Goal: Complete application form

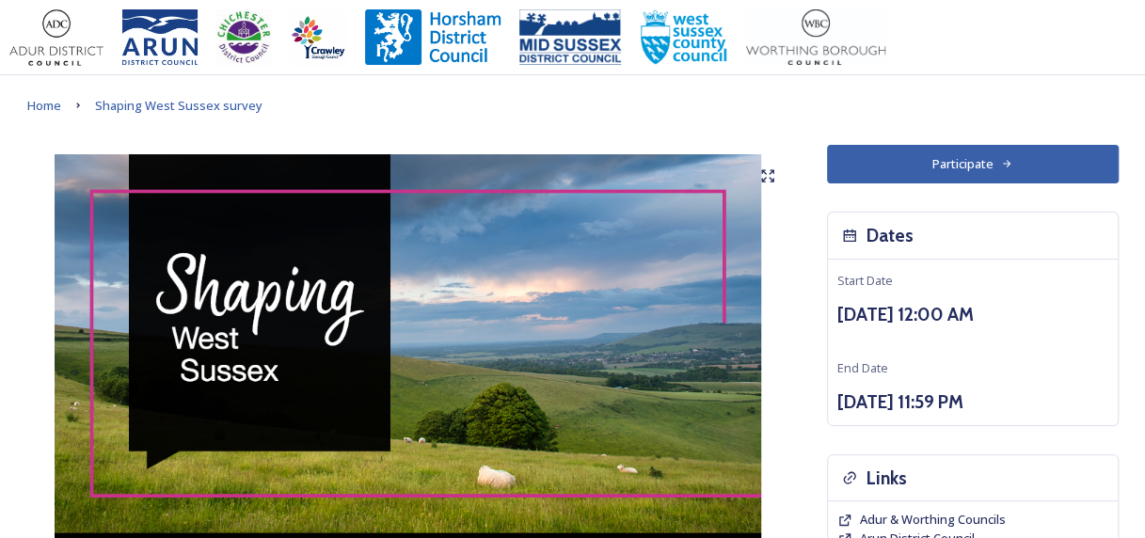
click at [927, 167] on button "Participate" at bounding box center [973, 164] width 292 height 39
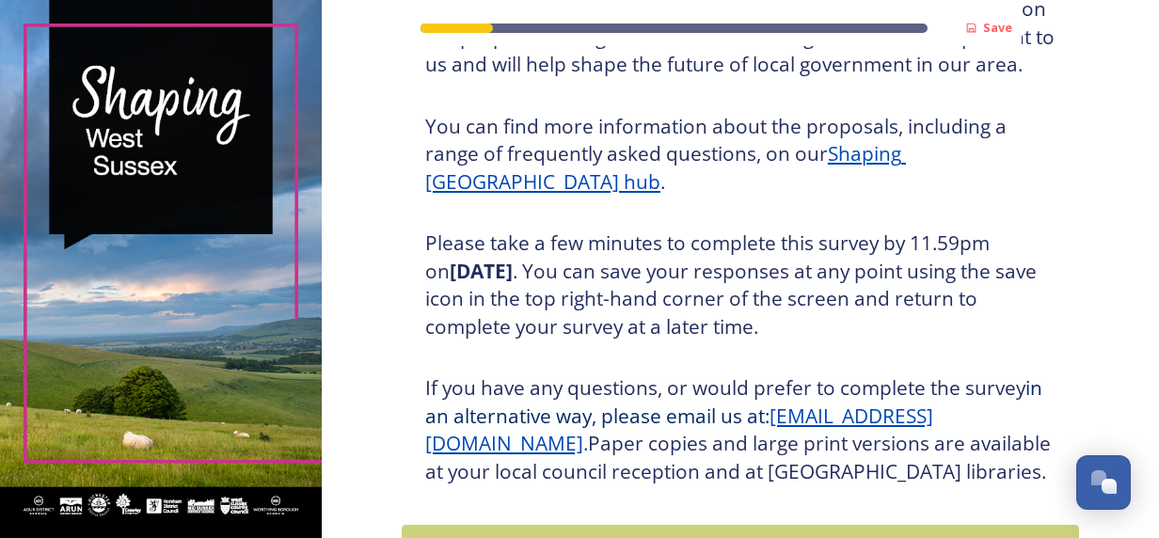
scroll to position [365, 0]
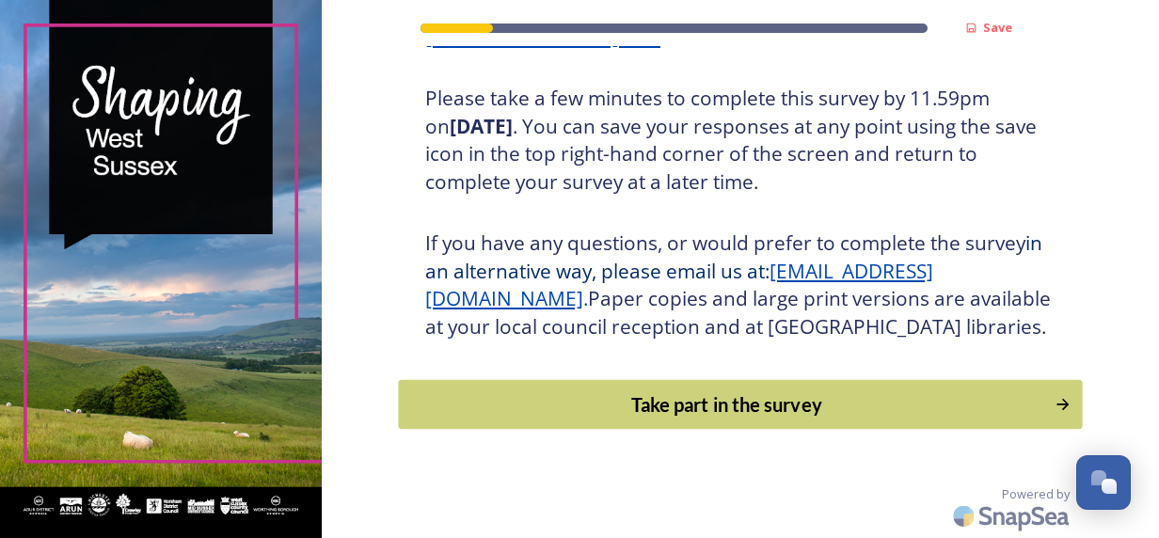
click at [726, 425] on button "Take part in the survey" at bounding box center [740, 405] width 684 height 50
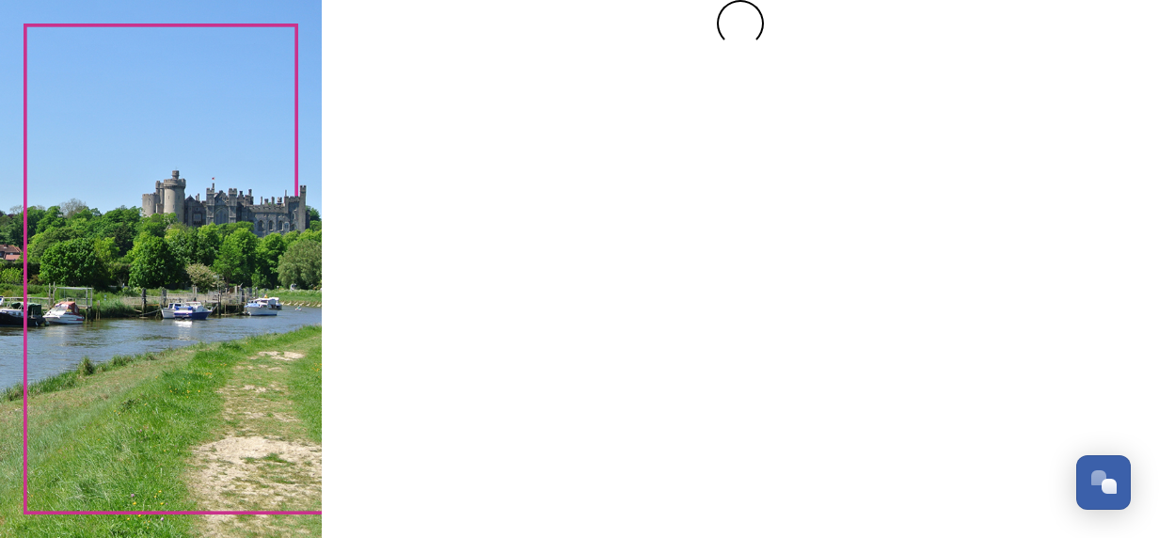
scroll to position [0, 0]
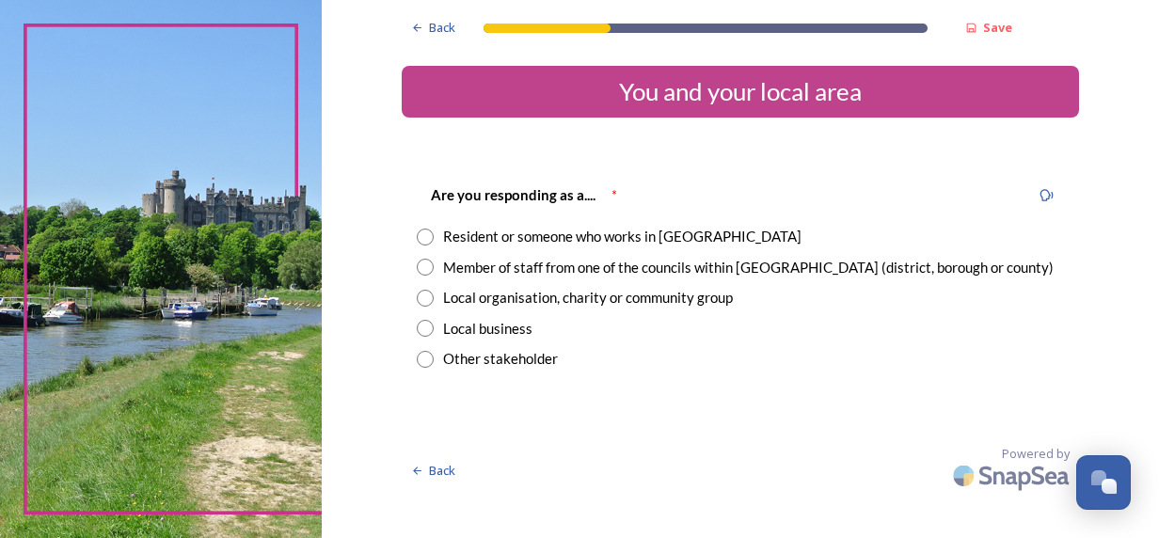
click at [502, 359] on div "Other stakeholder" at bounding box center [500, 359] width 115 height 22
radio input "true"
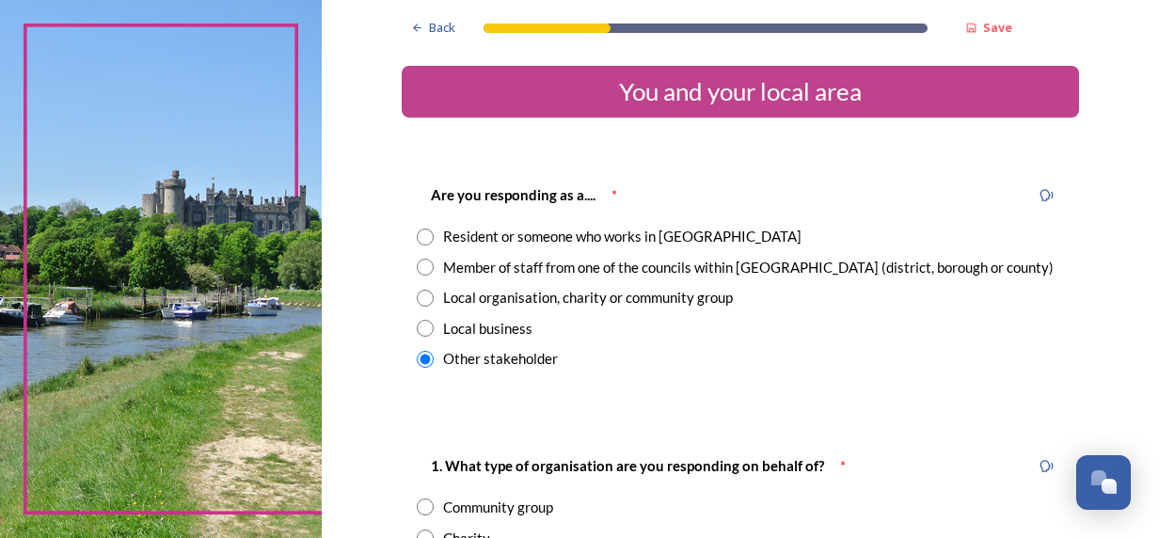
click at [500, 324] on div "Local business" at bounding box center [487, 329] width 89 height 22
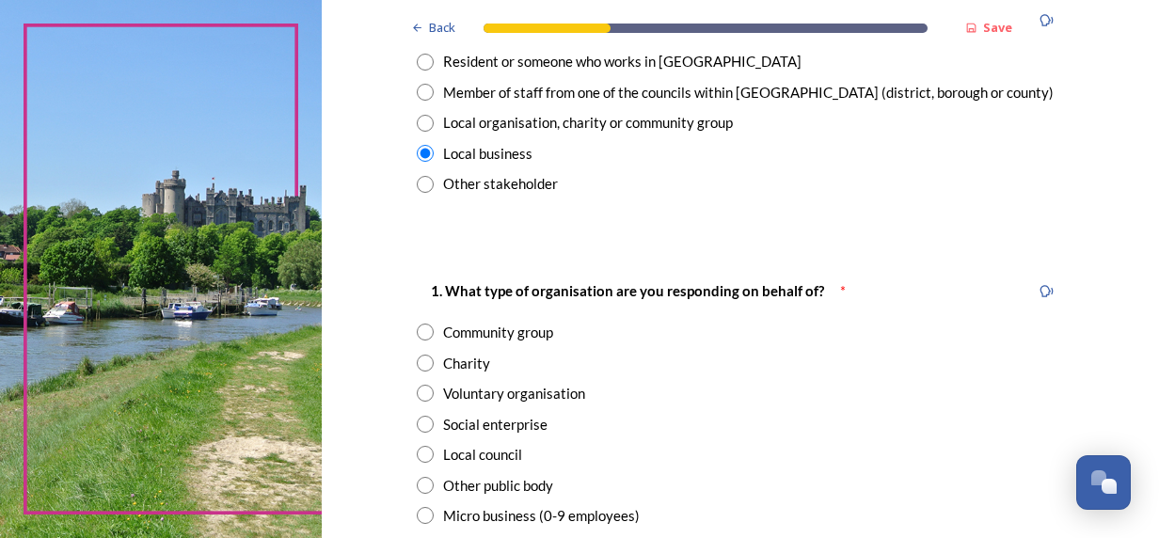
scroll to position [94, 0]
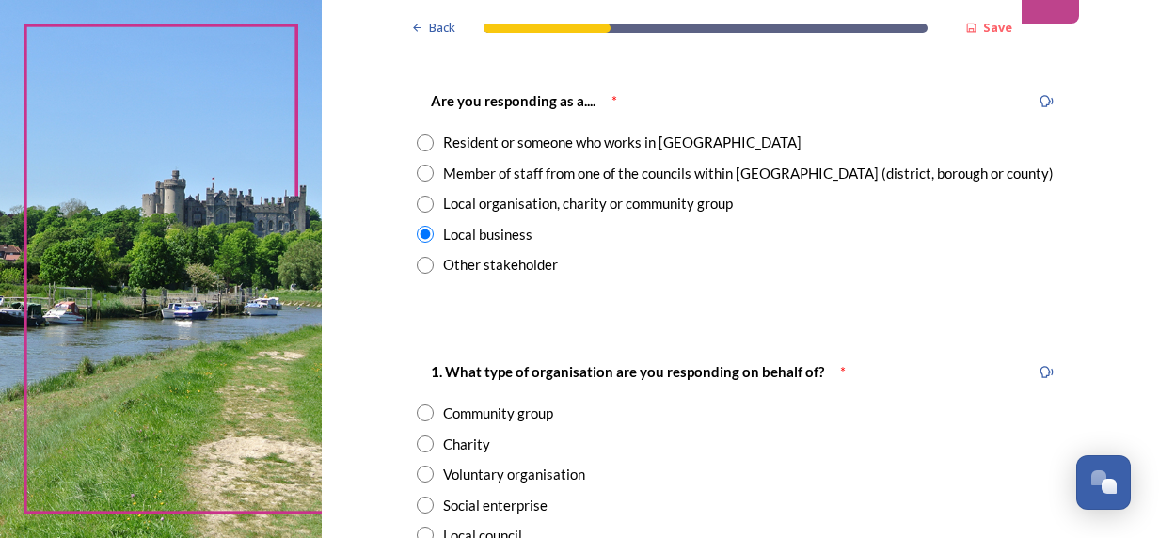
click at [478, 261] on div "Other stakeholder" at bounding box center [500, 265] width 115 height 22
radio input "false"
radio input "true"
click at [471, 229] on div "Local business" at bounding box center [487, 235] width 89 height 22
radio input "true"
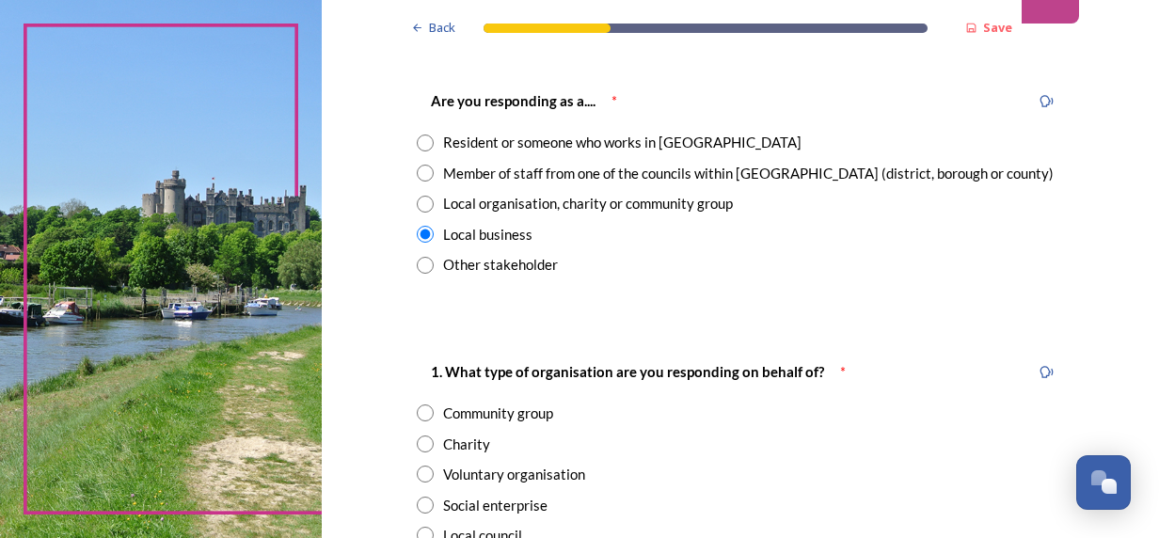
click at [485, 188] on div "Are you responding as a.... * Resident or someone who works in West Sussex Memb…" at bounding box center [740, 183] width 677 height 224
click at [485, 204] on div "Local organisation, charity or community group" at bounding box center [588, 204] width 290 height 22
radio input "true"
click at [505, 171] on div "Member of staff from one of the councils within West Sussex (district, borough …" at bounding box center [748, 174] width 610 height 22
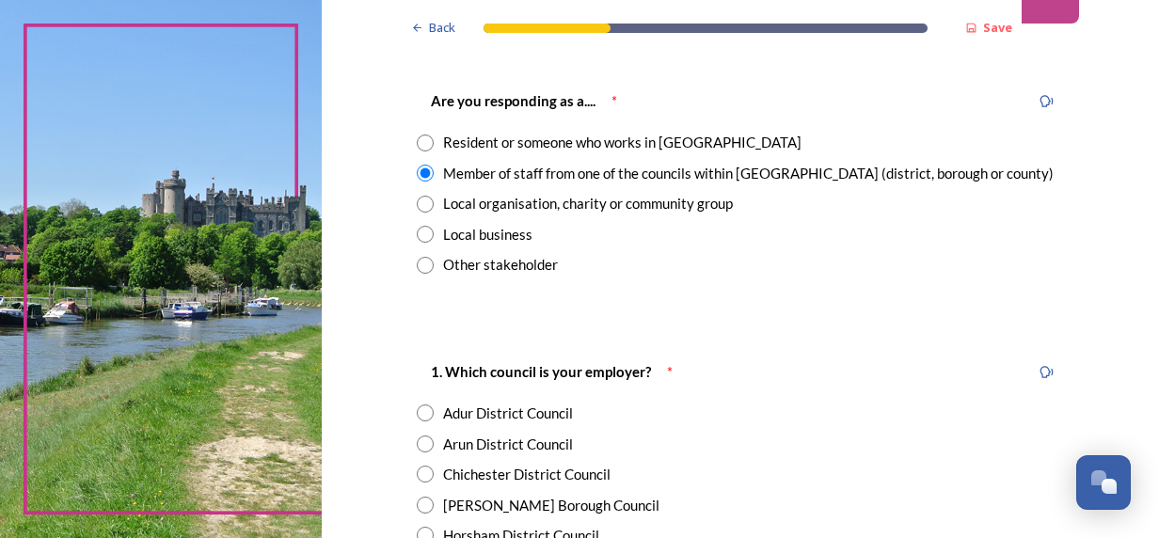
click at [479, 209] on div "Local organisation, charity or community group" at bounding box center [588, 204] width 290 height 22
radio input "false"
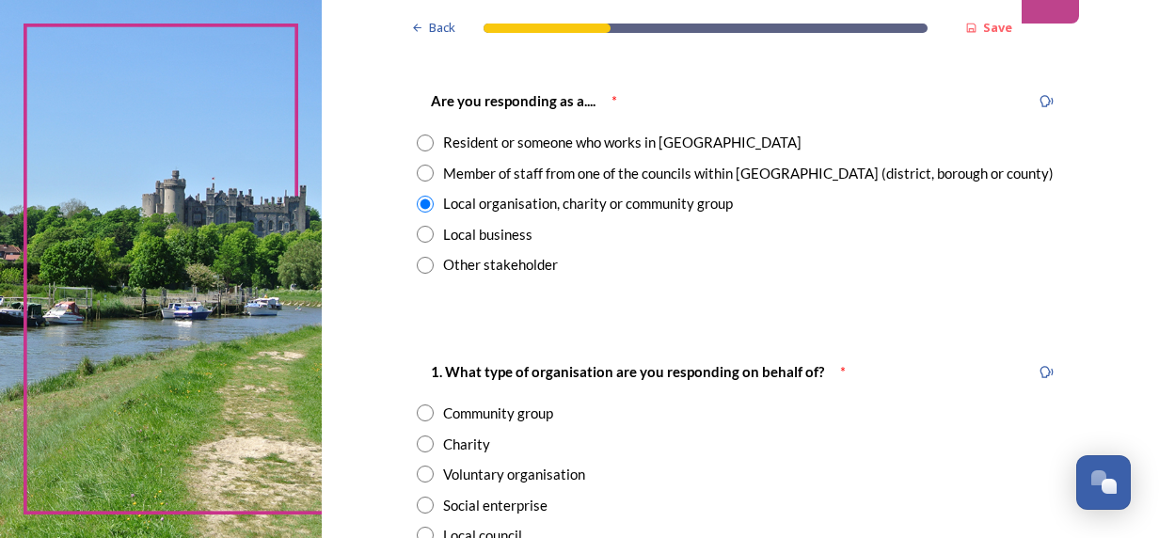
click at [493, 233] on div "Local business" at bounding box center [487, 235] width 89 height 22
radio input "false"
radio input "true"
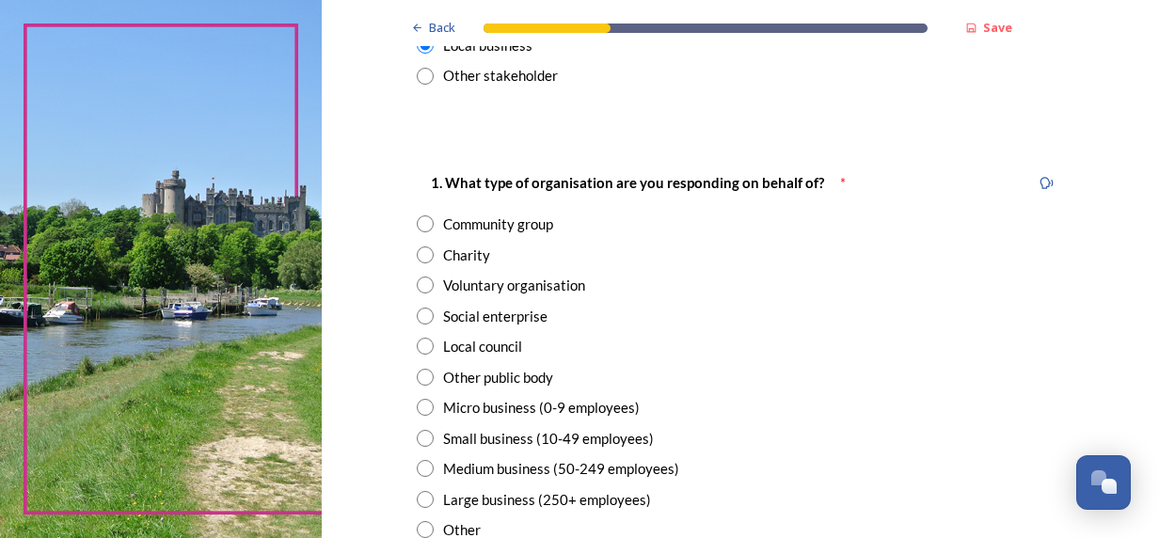
scroll to position [376, 0]
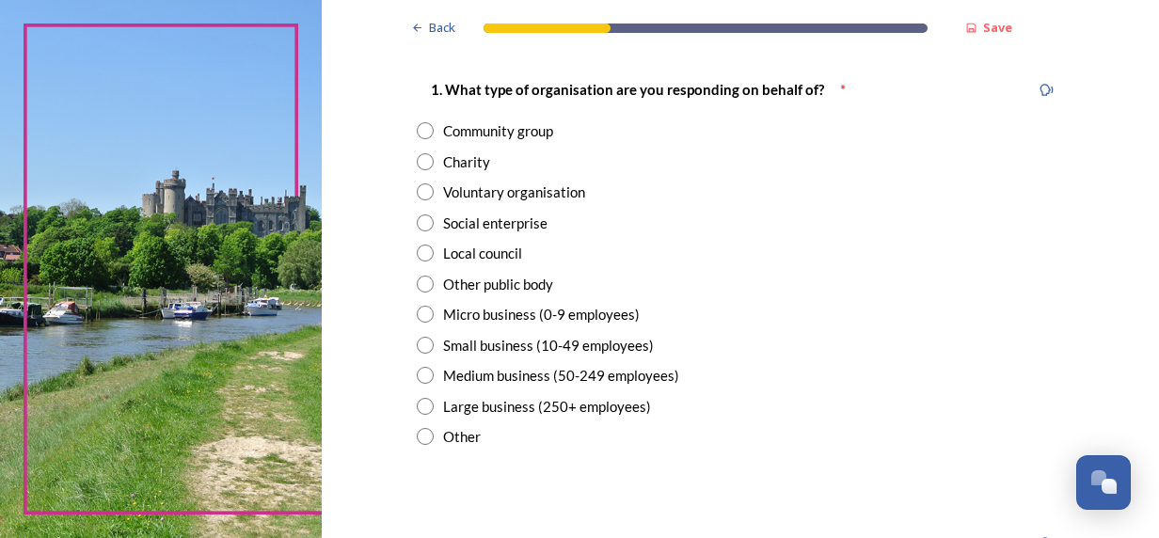
click at [520, 386] on div "1. What type of organisation are you responding on behalf of? * Community group…" at bounding box center [740, 262] width 677 height 407
click at [520, 402] on div "Large business (250+ employees)" at bounding box center [547, 407] width 208 height 22
radio input "true"
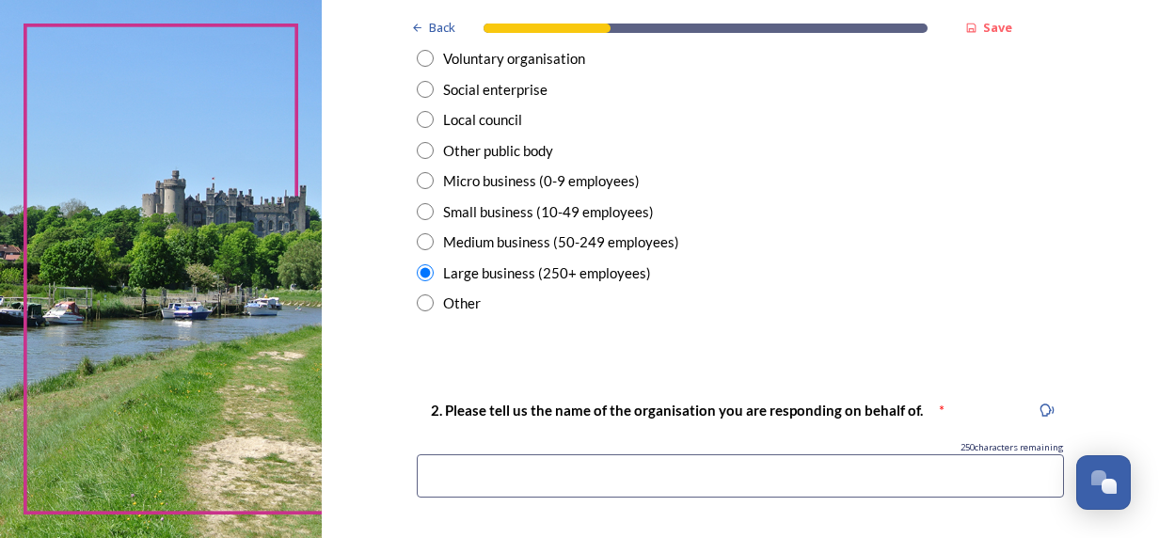
scroll to position [564, 0]
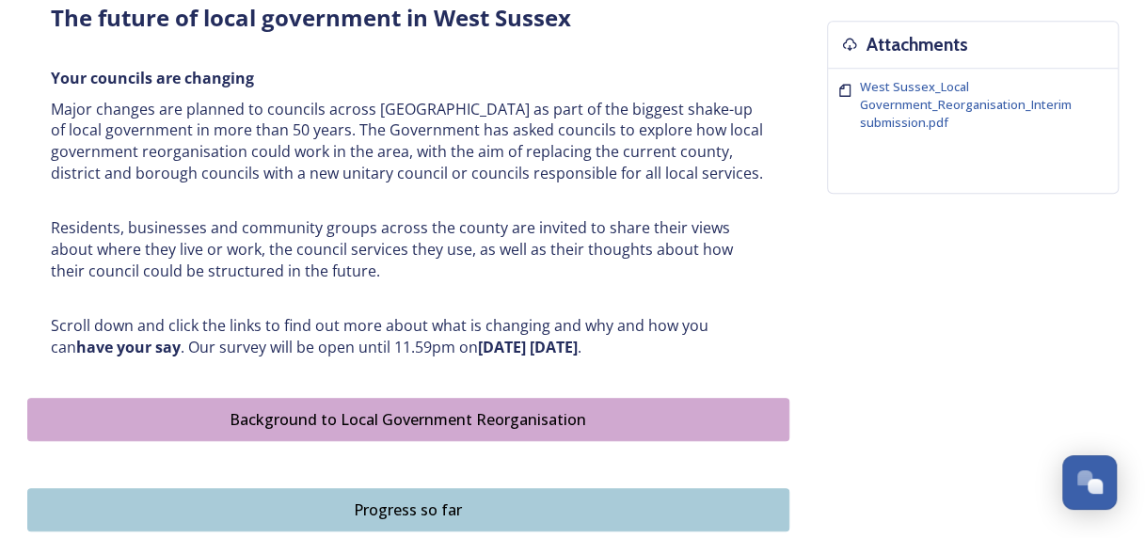
scroll to position [846, 0]
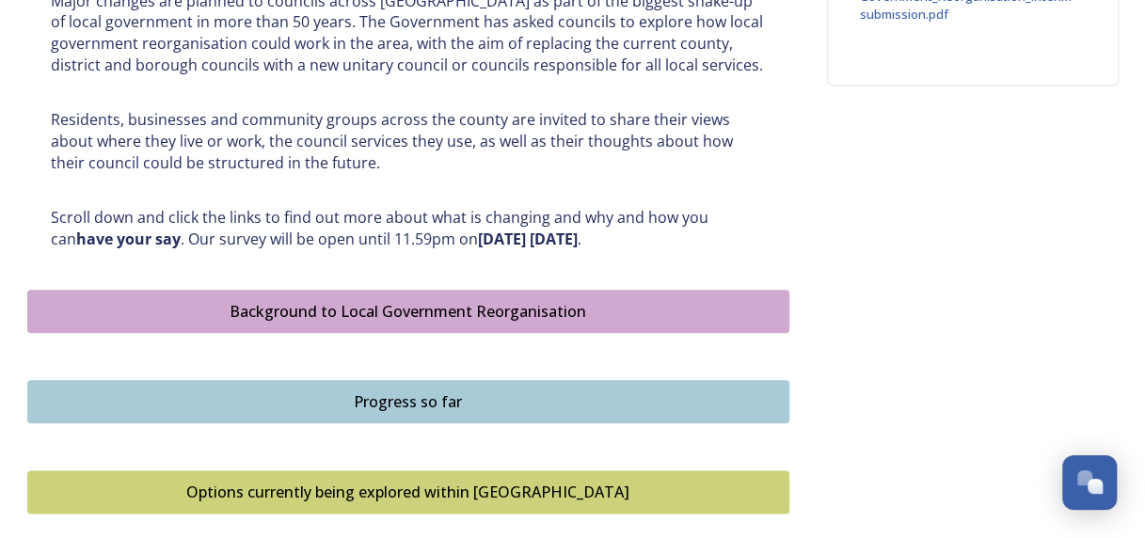
click at [439, 315] on div "Background to Local Government Reorganisation" at bounding box center [408, 311] width 741 height 23
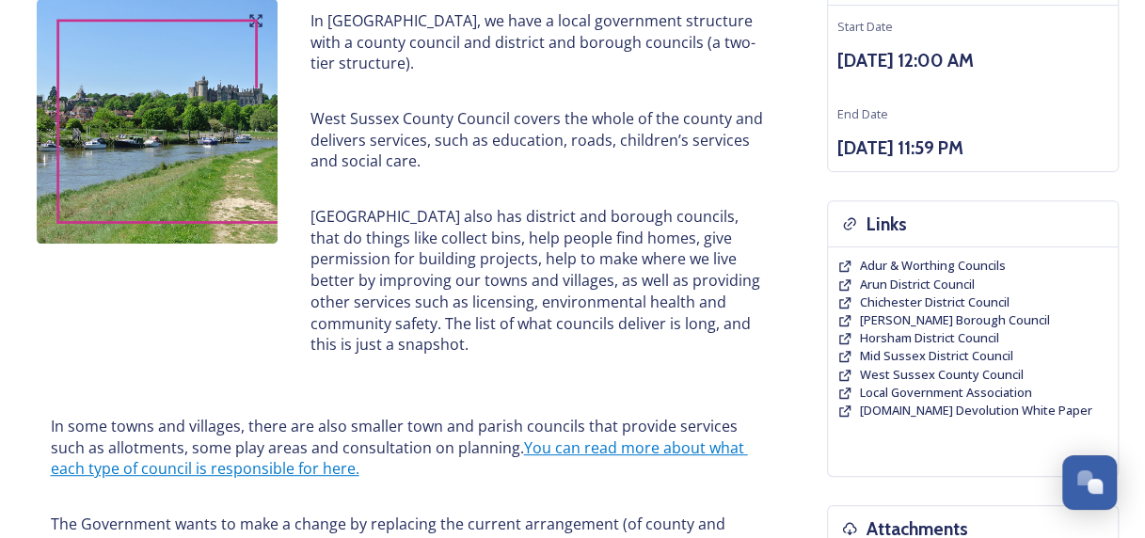
scroll to position [94, 0]
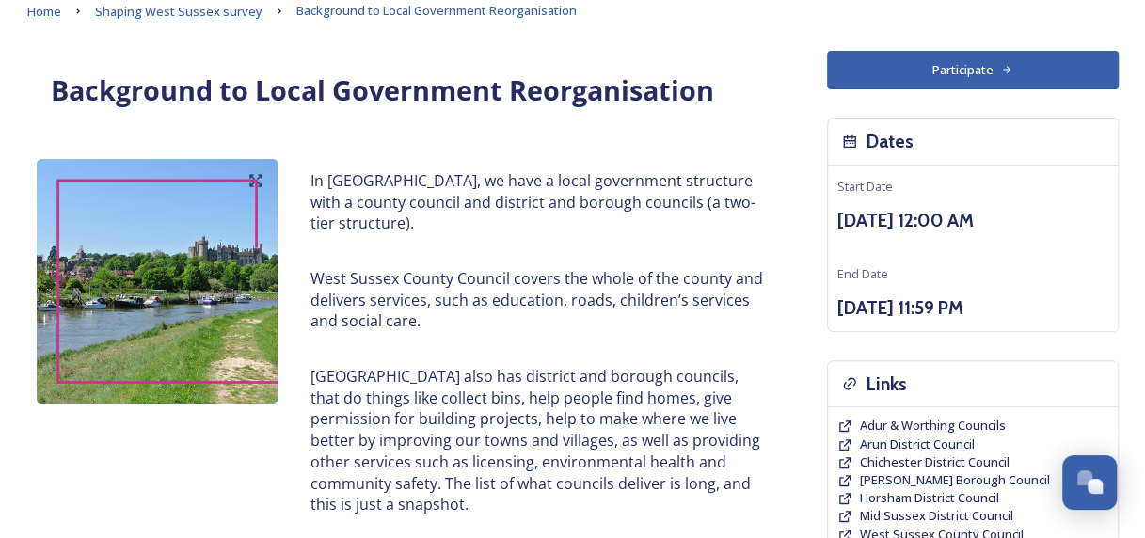
click at [906, 61] on button "Participate" at bounding box center [973, 70] width 292 height 39
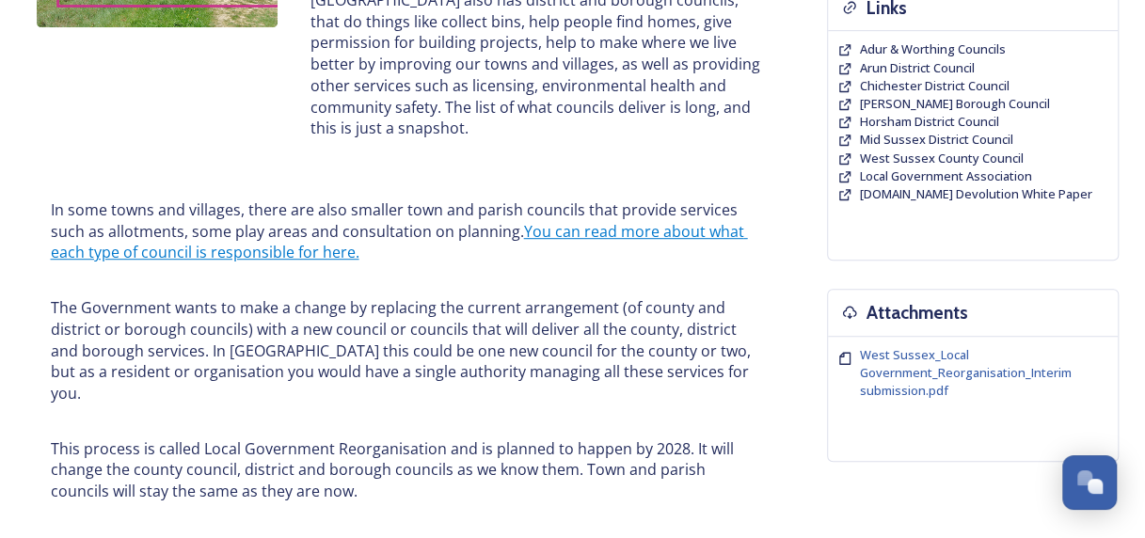
scroll to position [0, 0]
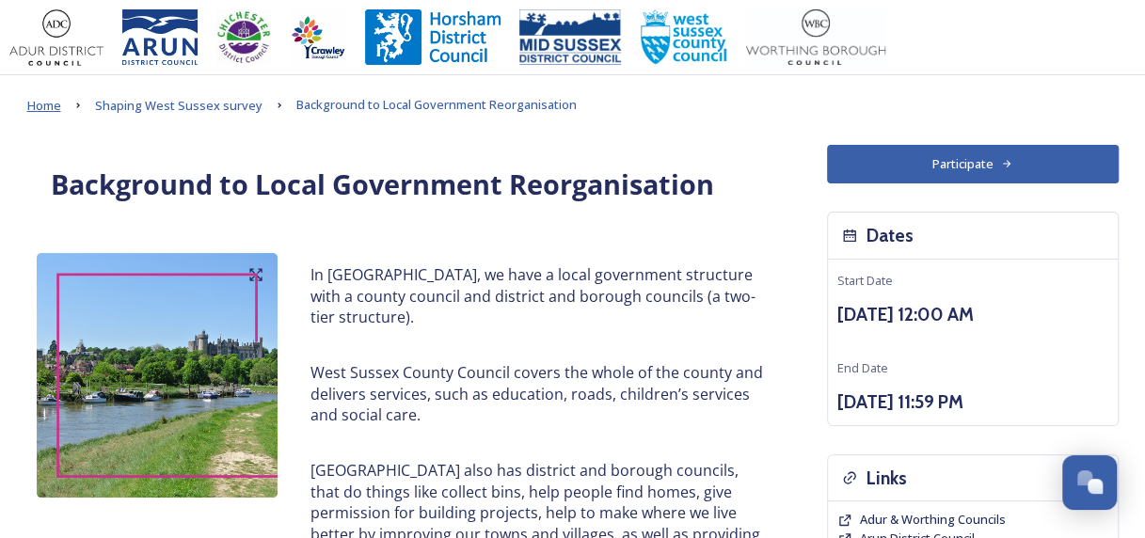
click at [53, 103] on span "Home" at bounding box center [44, 105] width 34 height 17
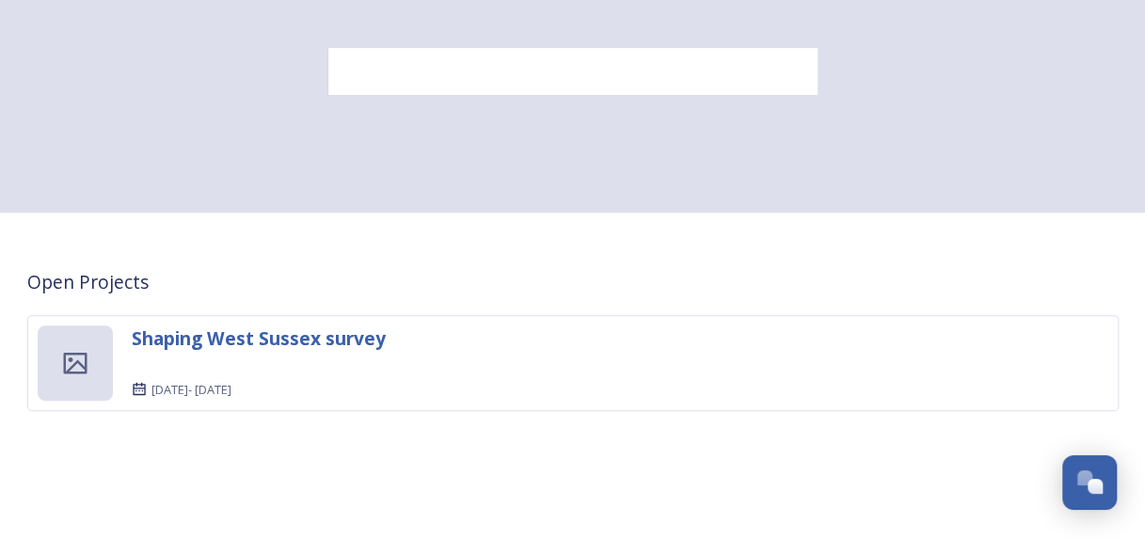
scroll to position [186, 0]
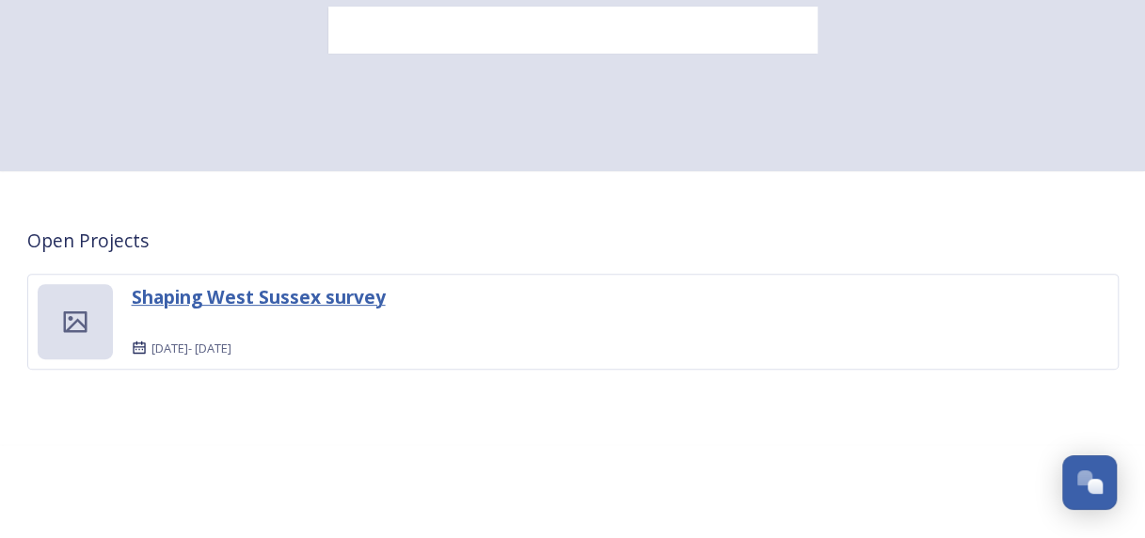
click at [254, 285] on strong "Shaping West Sussex survey" at bounding box center [259, 296] width 254 height 25
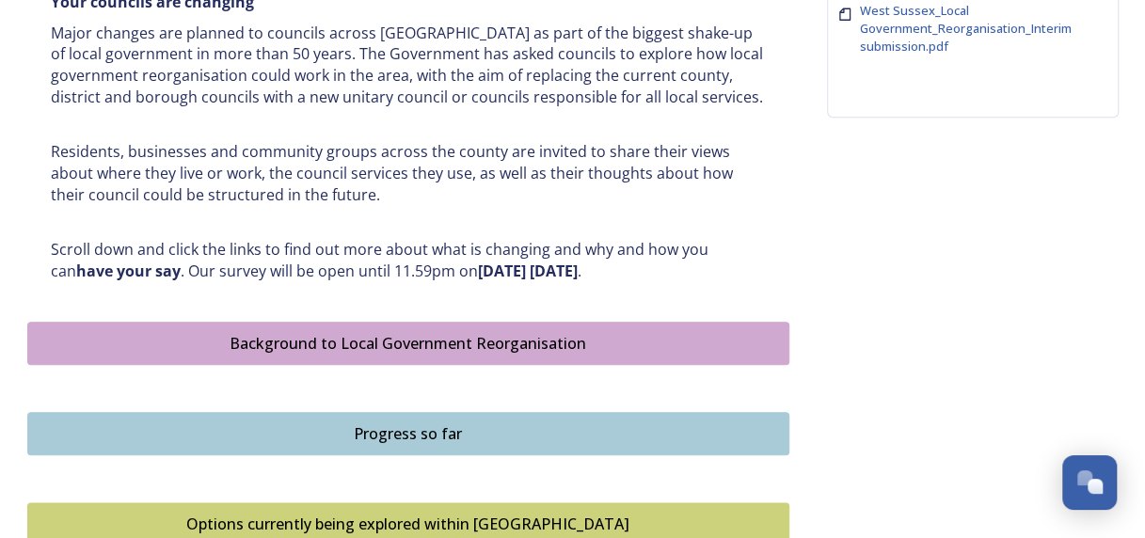
scroll to position [1035, 0]
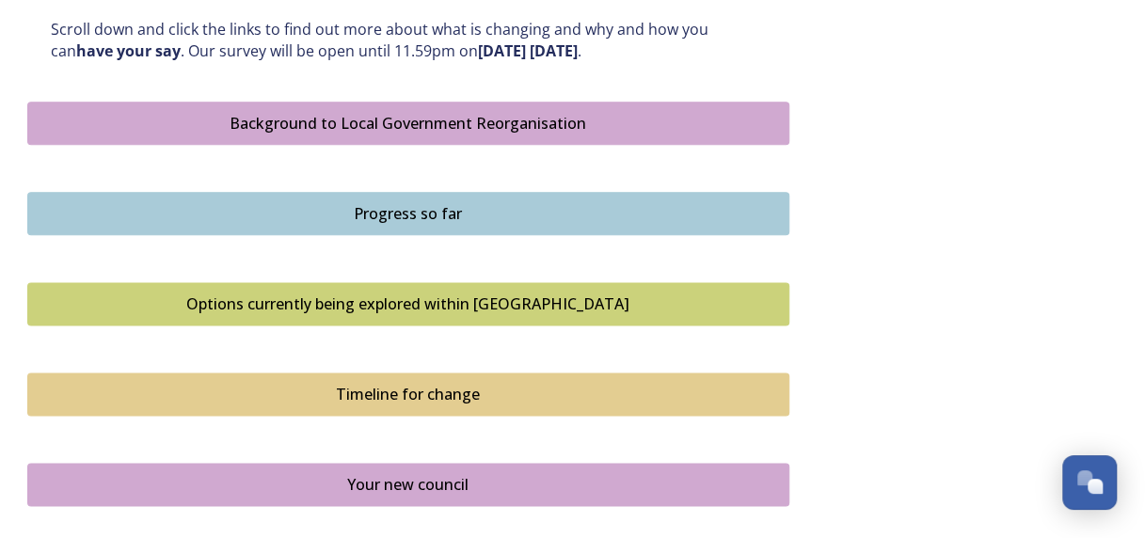
click at [389, 401] on div "Timeline for change" at bounding box center [408, 394] width 741 height 23
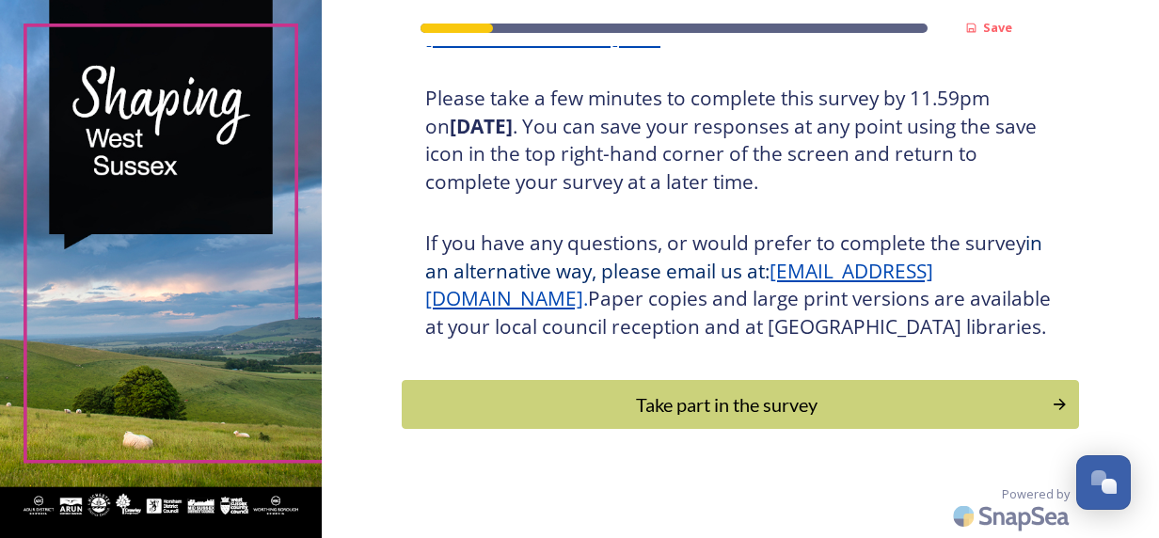
scroll to position [365, 0]
click at [676, 405] on div "Take part in the survey" at bounding box center [726, 404] width 636 height 28
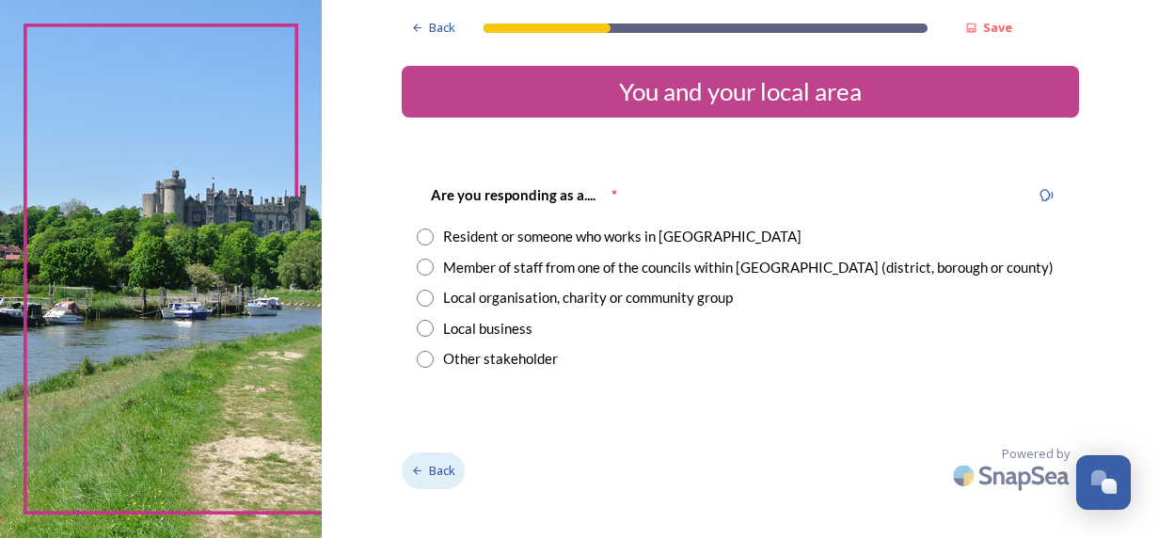
click at [440, 480] on div "Back" at bounding box center [433, 470] width 63 height 37
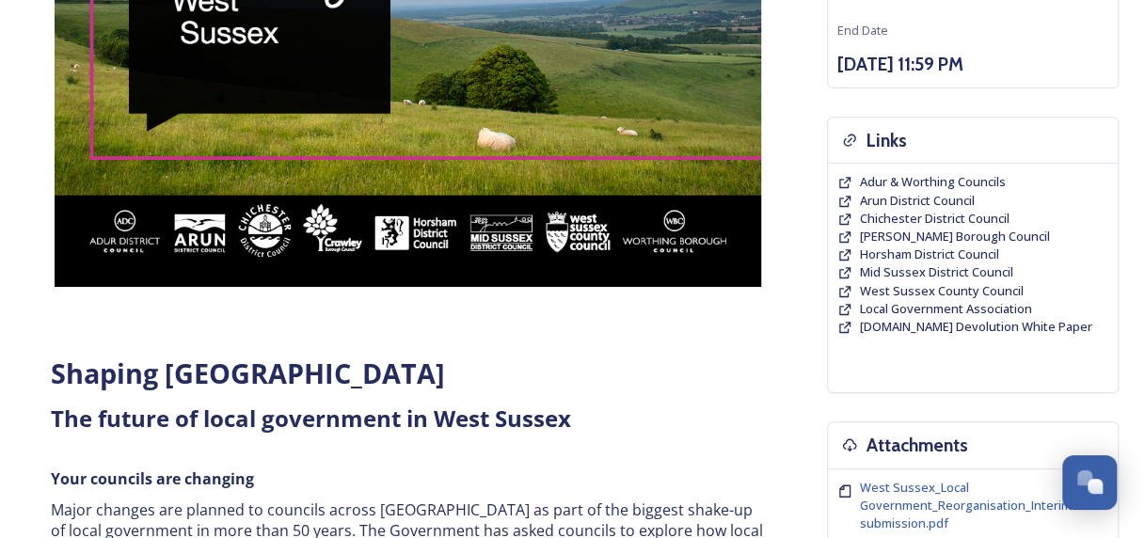
scroll to position [376, 0]
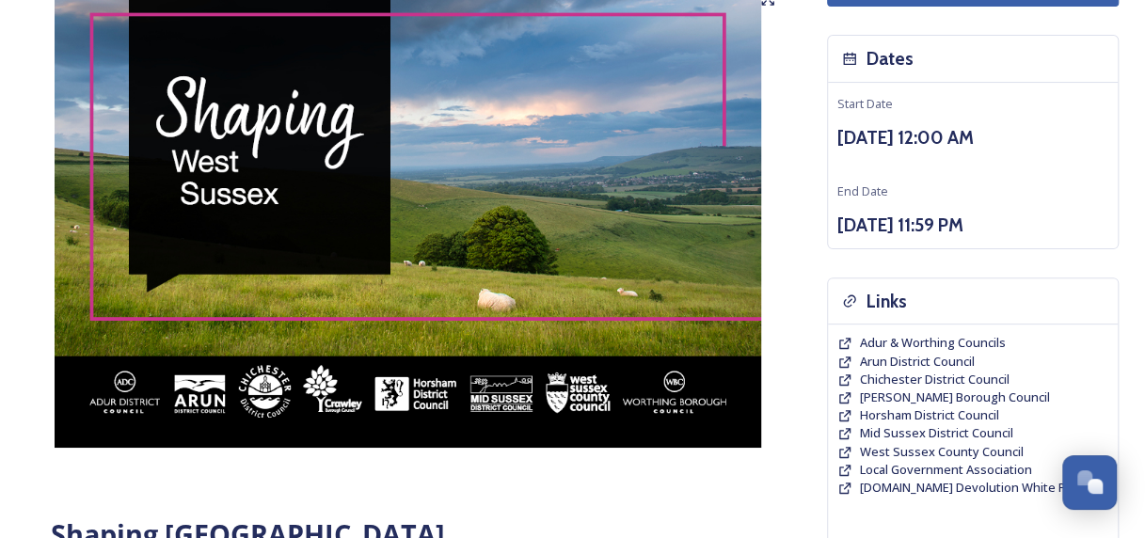
scroll to position [282, 0]
